Goal: Task Accomplishment & Management: Manage account settings

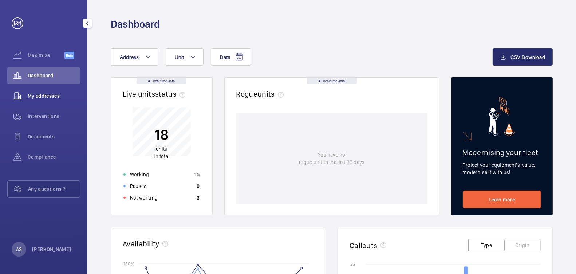
click at [52, 99] on span "My addresses" at bounding box center [54, 95] width 52 height 7
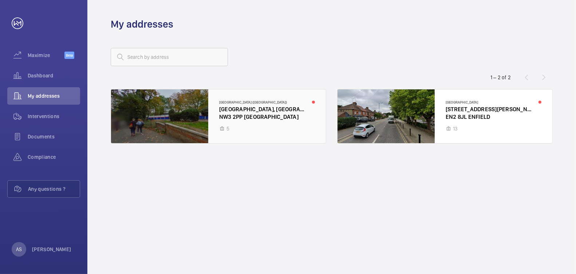
click at [274, 124] on div at bounding box center [218, 117] width 215 height 54
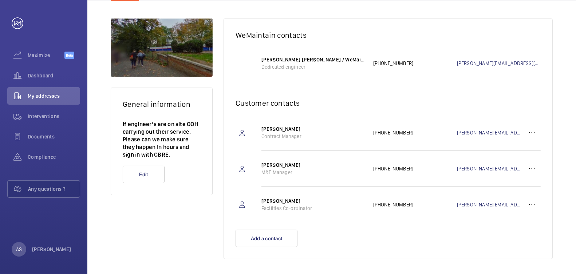
scroll to position [93, 0]
click at [535, 132] on wm-front-icon-button at bounding box center [531, 132] width 17 height 17
click at [523, 170] on p "Delete" at bounding box center [518, 168] width 28 height 7
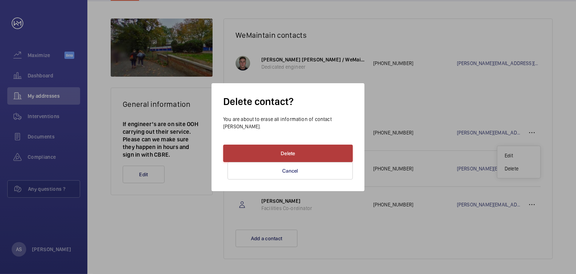
click at [313, 154] on button "Delete" at bounding box center [288, 153] width 130 height 17
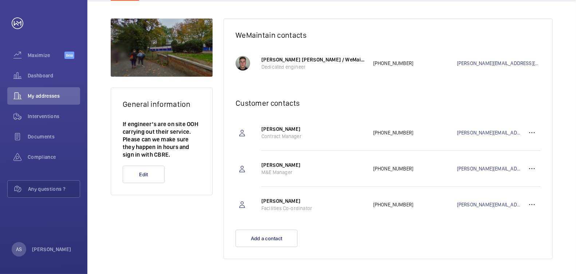
scroll to position [59, 0]
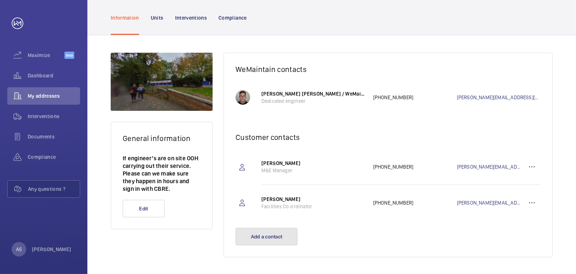
click at [285, 237] on button "Add a contact" at bounding box center [266, 236] width 62 height 17
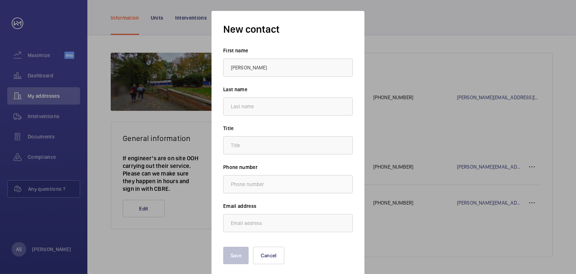
type input "[PERSON_NAME]"
click at [241, 184] on input "text" at bounding box center [288, 184] width 130 height 18
type input "."
click at [238, 147] on input "text" at bounding box center [288, 145] width 130 height 18
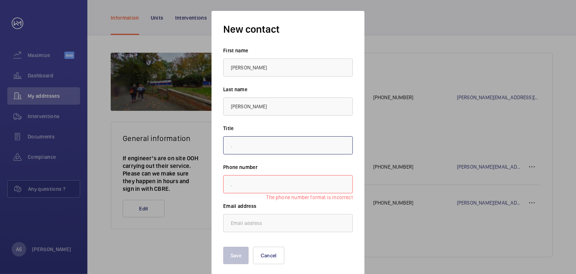
type input "."
click at [246, 219] on input "email" at bounding box center [288, 223] width 130 height 18
click at [250, 187] on input "." at bounding box center [288, 184] width 130 height 18
click at [245, 217] on input "email" at bounding box center [288, 223] width 130 height 18
paste input "[EMAIL_ADDRESS][PERSON_NAME][DOMAIN_NAME]"
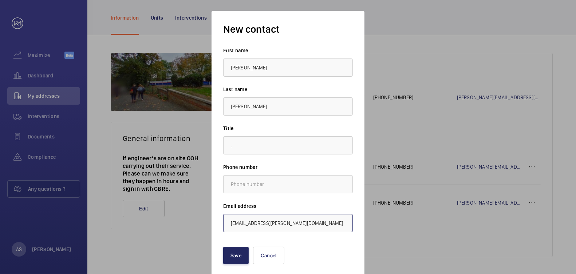
type input "[EMAIL_ADDRESS][PERSON_NAME][DOMAIN_NAME]"
click at [229, 255] on button "Save" at bounding box center [235, 255] width 25 height 17
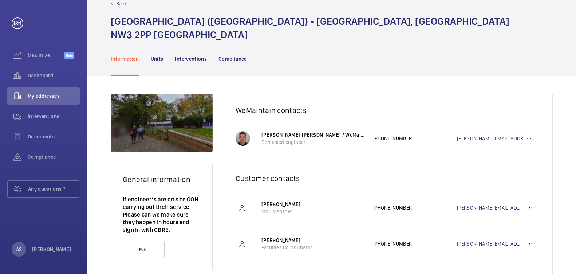
scroll to position [6, 0]
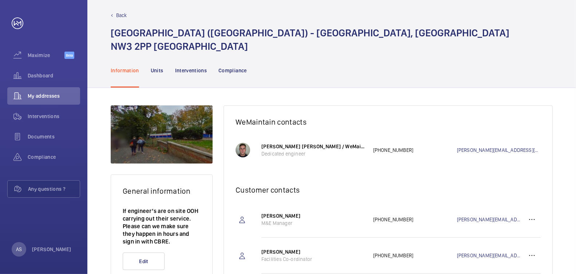
click at [118, 15] on p "Back" at bounding box center [121, 15] width 11 height 7
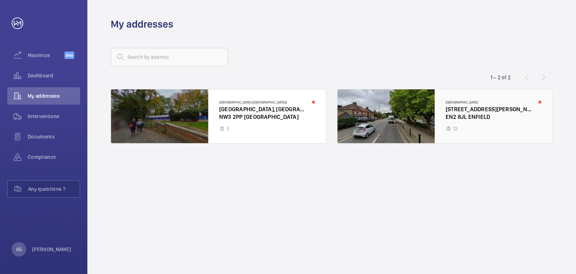
click at [492, 120] on div at bounding box center [444, 117] width 215 height 54
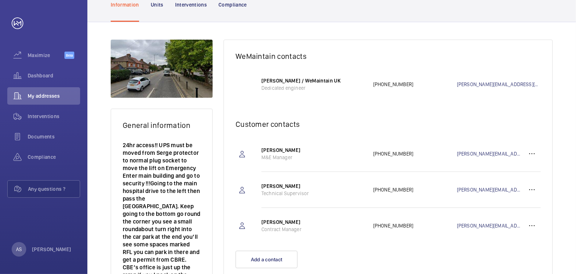
scroll to position [72, 0]
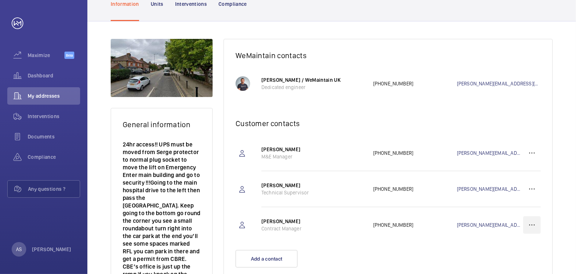
click at [533, 227] on wm-front-icon-button at bounding box center [531, 225] width 17 height 17
click at [519, 262] on p "Delete" at bounding box center [518, 261] width 28 height 7
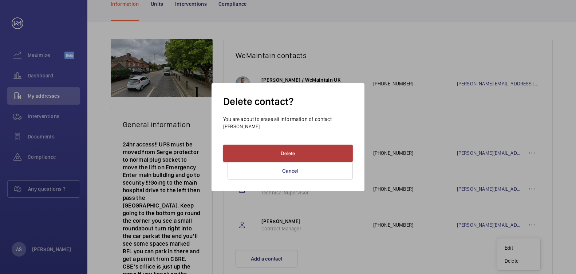
click at [309, 149] on button "Delete" at bounding box center [288, 153] width 130 height 17
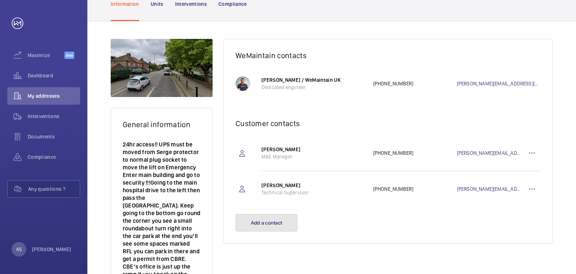
click at [277, 225] on button "Add a contact" at bounding box center [266, 222] width 62 height 17
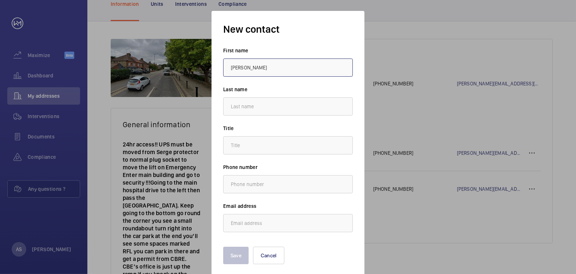
type input "[PERSON_NAME]"
click at [249, 226] on input "email" at bounding box center [288, 223] width 130 height 18
paste input "[EMAIL_ADDRESS][PERSON_NAME][DOMAIN_NAME]"
type input "[EMAIL_ADDRESS][PERSON_NAME][DOMAIN_NAME]"
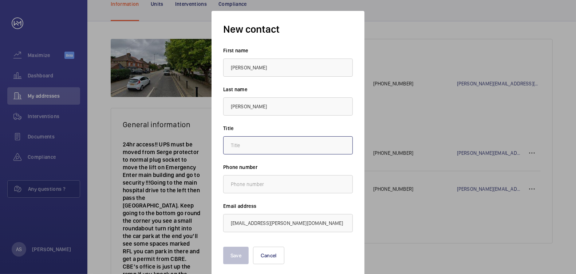
click at [262, 153] on input "text" at bounding box center [288, 145] width 130 height 18
type input "."
click at [238, 255] on button "Save" at bounding box center [235, 255] width 25 height 17
